Goal: Transaction & Acquisition: Purchase product/service

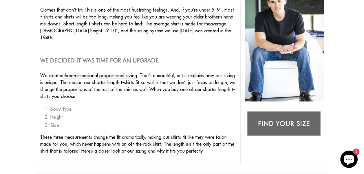
scroll to position [145, 0]
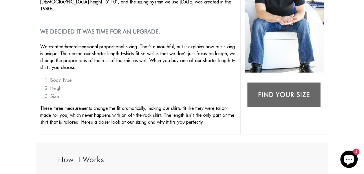
click at [292, 94] on img at bounding box center [283, 95] width 79 height 31
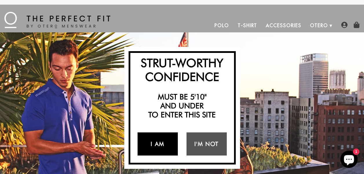
click at [157, 140] on link "I Am" at bounding box center [157, 144] width 40 height 23
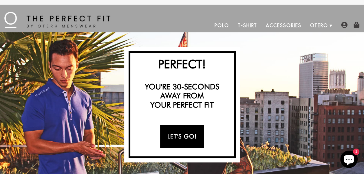
click at [171, 135] on link "Let's Go!" at bounding box center [182, 136] width 44 height 23
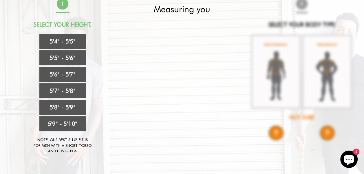
scroll to position [58, 0]
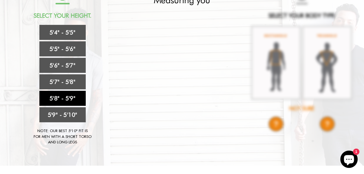
click at [67, 94] on link "5'8" - 5'9"" at bounding box center [62, 98] width 46 height 15
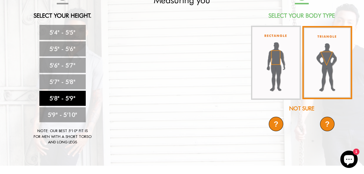
click at [330, 71] on img at bounding box center [327, 62] width 50 height 73
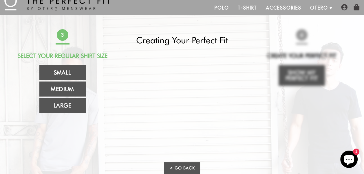
scroll to position [0, 0]
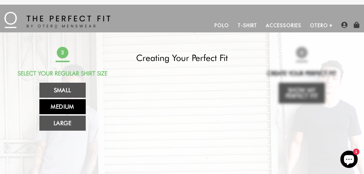
click at [60, 105] on link "Medium" at bounding box center [62, 106] width 46 height 15
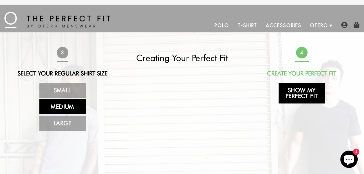
click at [309, 93] on link "Show My Perfect Fit" at bounding box center [301, 93] width 46 height 21
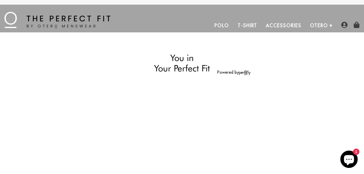
select select "58-59"
select select "triangle"
select select "M"
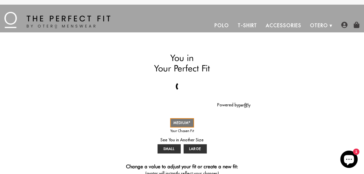
click at [250, 24] on link "T-Shirt" at bounding box center [247, 26] width 28 height 14
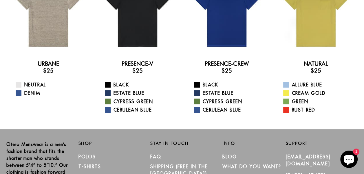
scroll to position [58, 0]
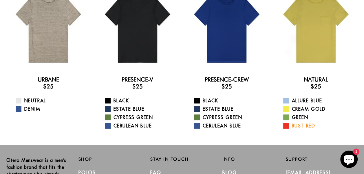
click at [299, 124] on link "Rust Red" at bounding box center [319, 125] width 73 height 7
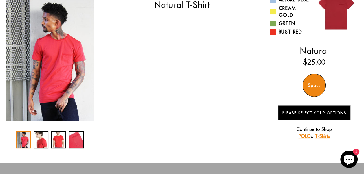
select select "58-59"
select select "triangle"
select select "M"
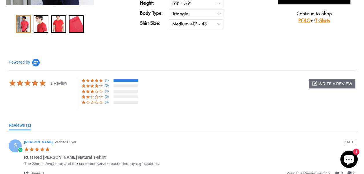
scroll to position [231, 0]
